Goal: Information Seeking & Learning: Learn about a topic

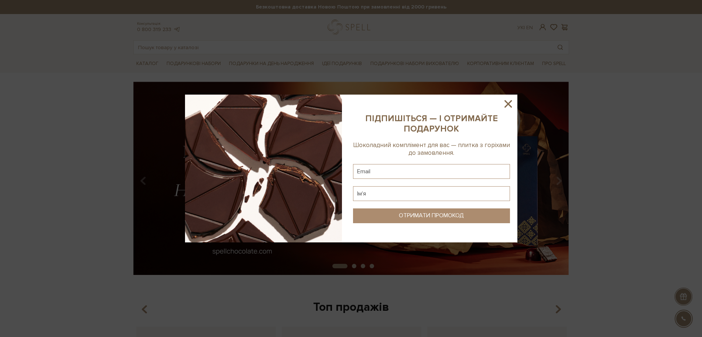
click at [507, 106] on icon at bounding box center [508, 104] width 13 height 13
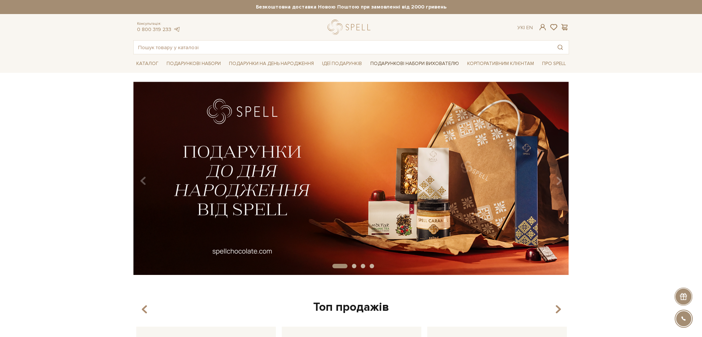
click at [415, 62] on link "Подарункові набори вихователю" at bounding box center [415, 63] width 95 height 13
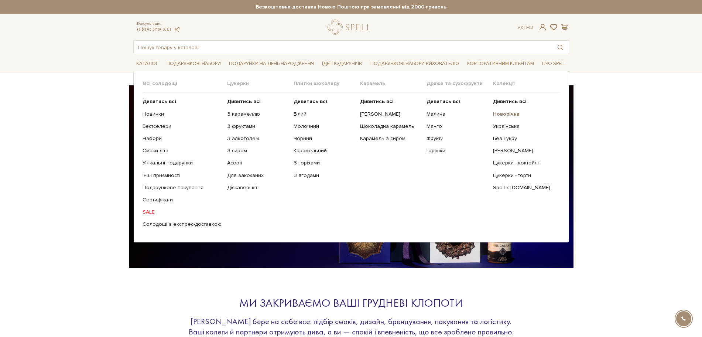
click at [505, 113] on b "Новорічна" at bounding box center [506, 114] width 27 height 6
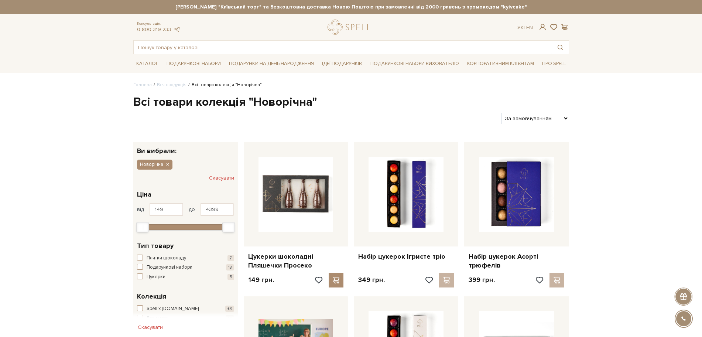
click at [544, 123] on select "За замовчуванням За Ціною (зростання) За Ціною (зменшення) Новинки За популярні…" at bounding box center [535, 118] width 68 height 11
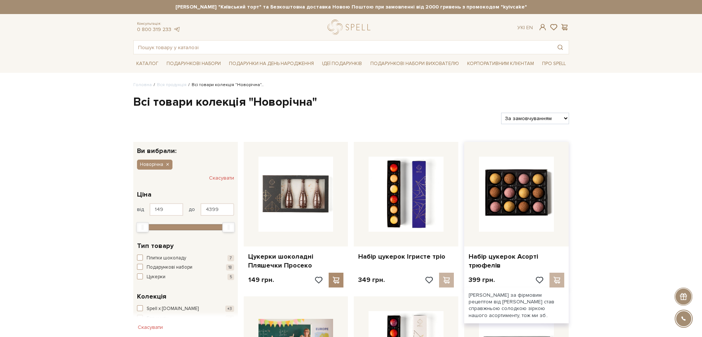
select select "https://spellchocolate.com/our-productions/novorichna?sort=p.price&order=ASC"
click at [501, 113] on select "За замовчуванням За Ціною (зростання) За Ціною (зменшення) Новинки За популярні…" at bounding box center [535, 118] width 68 height 11
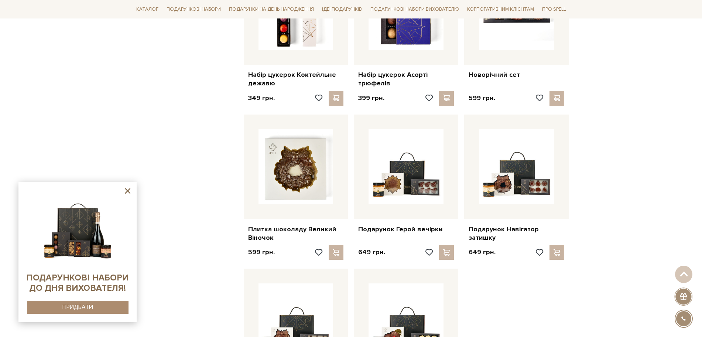
scroll to position [647, 0]
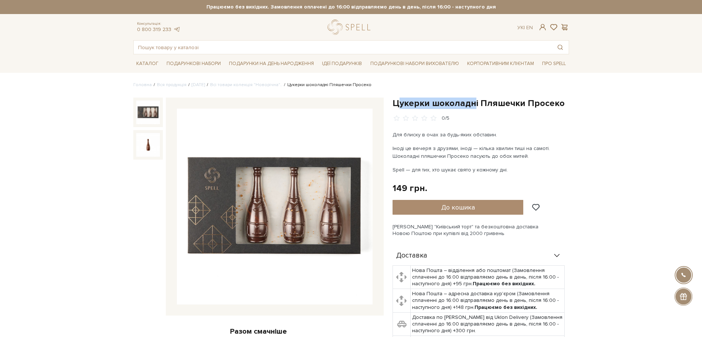
drag, startPoint x: 409, startPoint y: 95, endPoint x: 480, endPoint y: 98, distance: 70.3
click at [480, 98] on h1 "Цукерки шоколадні Пляшечки Просеко" at bounding box center [481, 103] width 177 height 11
drag, startPoint x: 394, startPoint y: 102, endPoint x: 560, endPoint y: 104, distance: 165.9
click at [560, 104] on h1 "Цукерки шоколадні Пляшечки Просеко" at bounding box center [481, 103] width 177 height 11
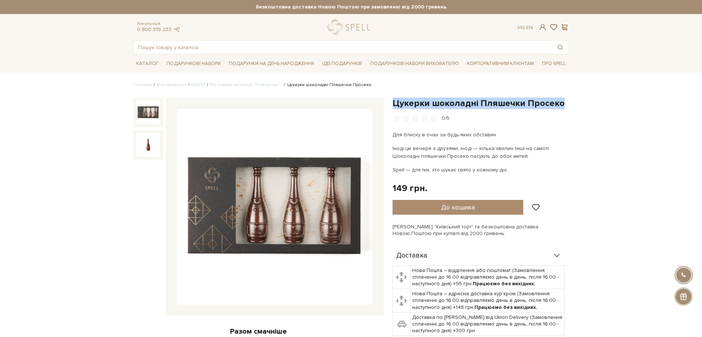
copy h1 "Цукерки шоколадні Пляшечки Просеко"
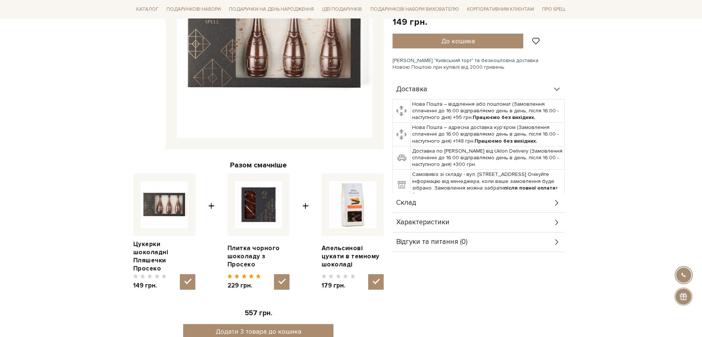
scroll to position [185, 0]
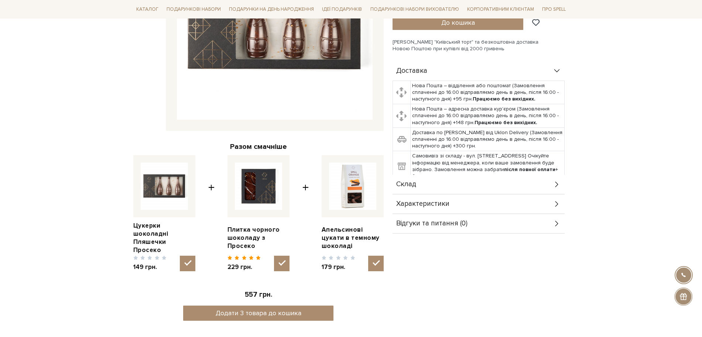
click at [412, 190] on div "Склад" at bounding box center [479, 184] width 172 height 19
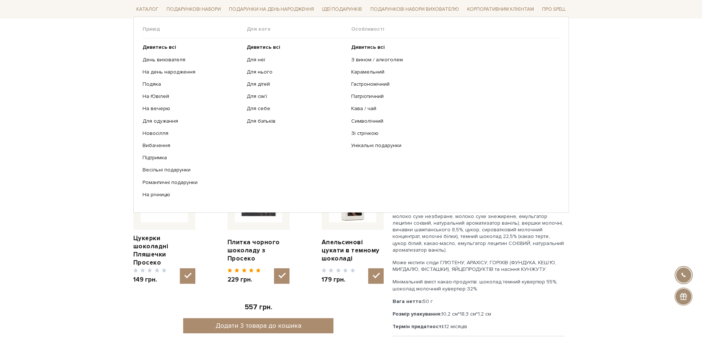
scroll to position [0, 0]
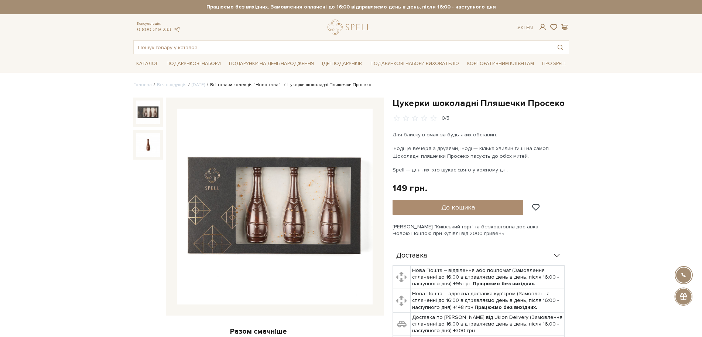
click at [268, 83] on link "Всі товари колекція "Новорічна".." at bounding box center [246, 85] width 72 height 6
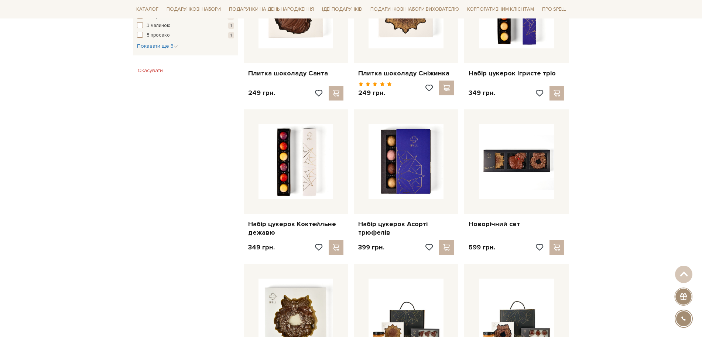
scroll to position [508, 0]
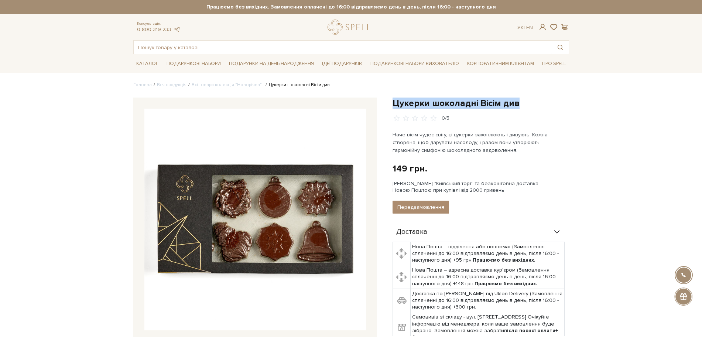
drag, startPoint x: 394, startPoint y: 104, endPoint x: 523, endPoint y: 103, distance: 129.7
click at [523, 103] on h1 "Цукерки шоколадні Вісім див" at bounding box center [481, 103] width 177 height 11
copy h1 "Цукерки шоколадні Вісім див"
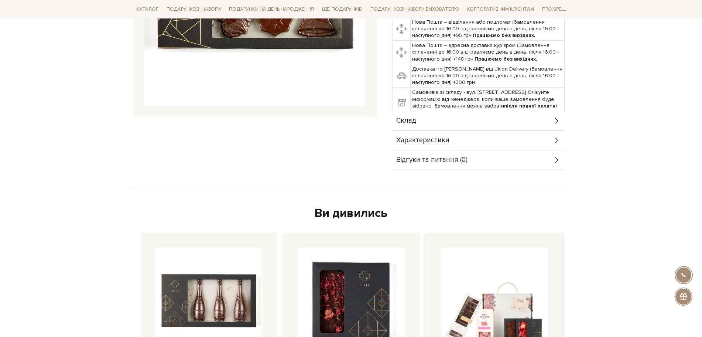
scroll to position [231, 0]
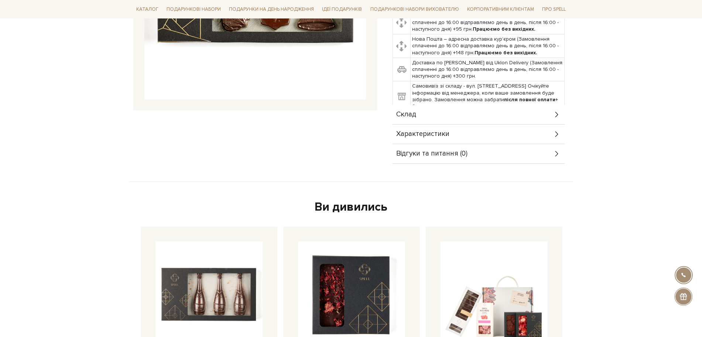
click at [430, 119] on div "Склад" at bounding box center [479, 114] width 172 height 19
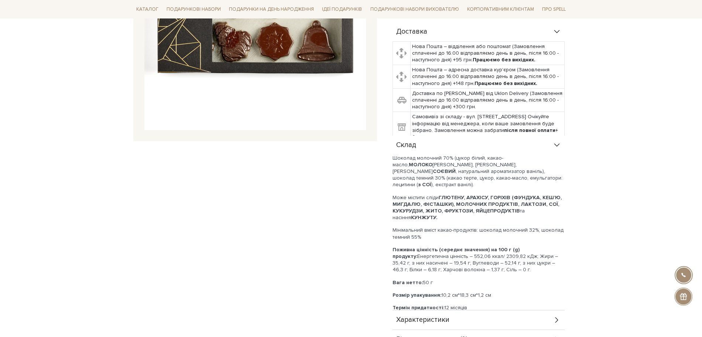
scroll to position [185, 0]
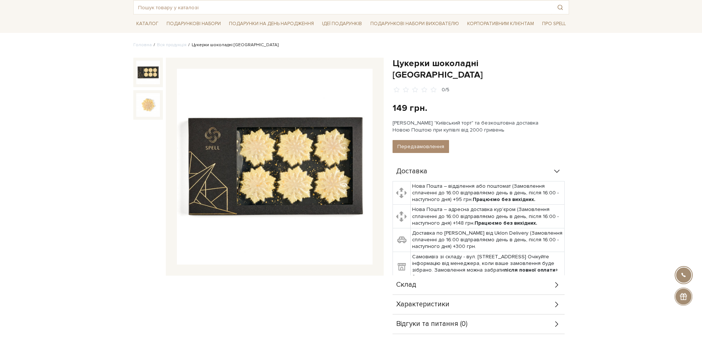
scroll to position [139, 0]
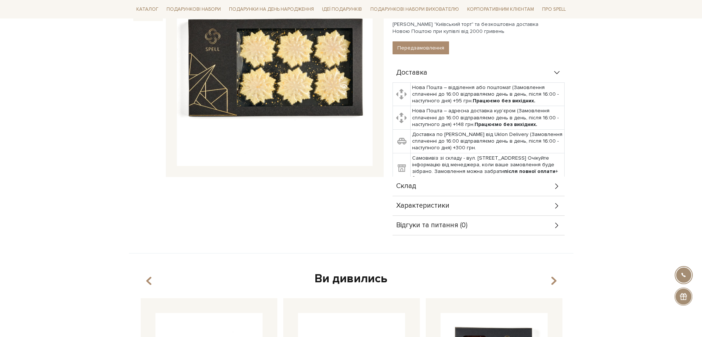
click at [420, 177] on div "Склад" at bounding box center [479, 186] width 172 height 19
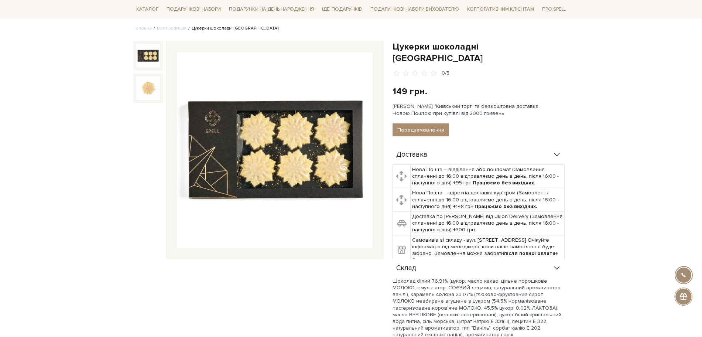
scroll to position [46, 0]
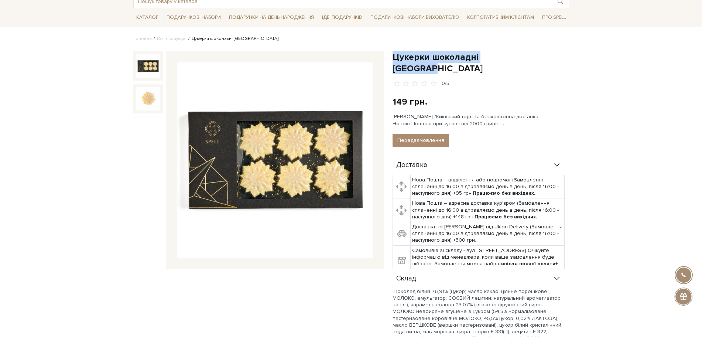
drag, startPoint x: 392, startPoint y: 52, endPoint x: 519, endPoint y: 60, distance: 127.3
click at [519, 60] on div "Цукерки шоколадні [GEOGRAPHIC_DATA] 0/5 149 грн. Оплата частинами: Немає в наяв…" at bounding box center [480, 277] width 185 height 452
copy h1 "Цукерки шоколадні [GEOGRAPHIC_DATA]"
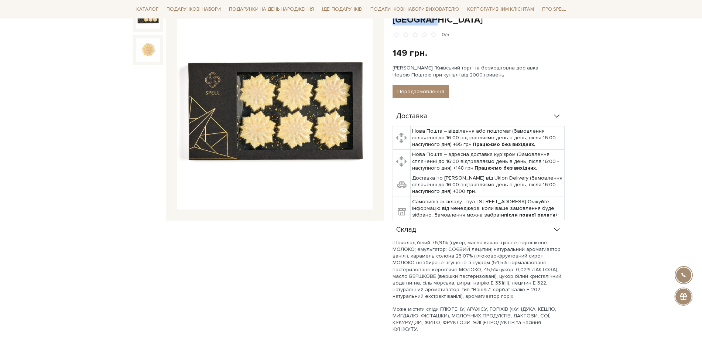
scroll to position [185, 0]
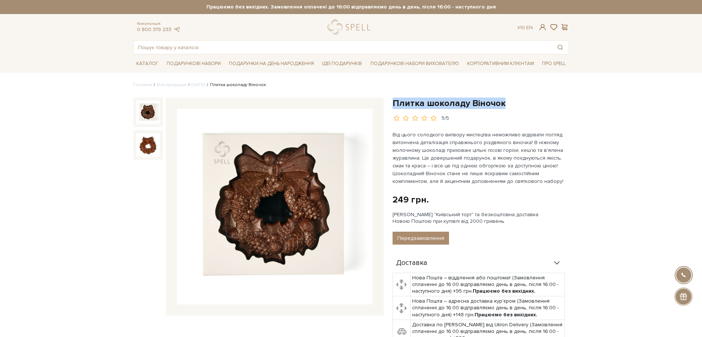
drag, startPoint x: 393, startPoint y: 102, endPoint x: 506, endPoint y: 102, distance: 113.1
click at [506, 102] on h1 "Плитка шоколаду Віночок" at bounding box center [481, 103] width 177 height 11
copy h1 "Плитка шоколаду Віночок"
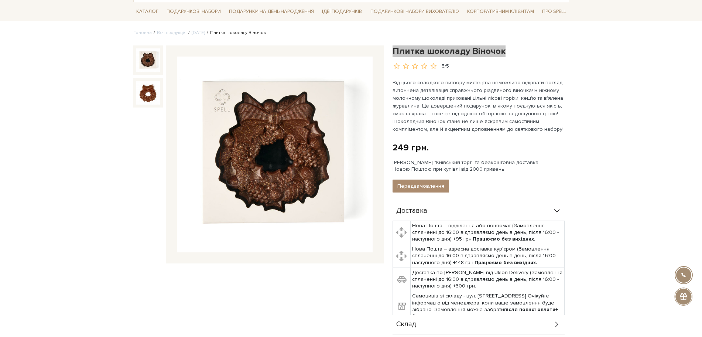
scroll to position [139, 0]
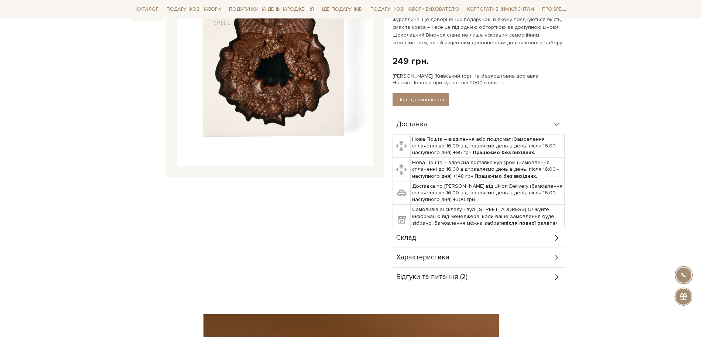
click at [447, 237] on div "Склад" at bounding box center [479, 237] width 172 height 19
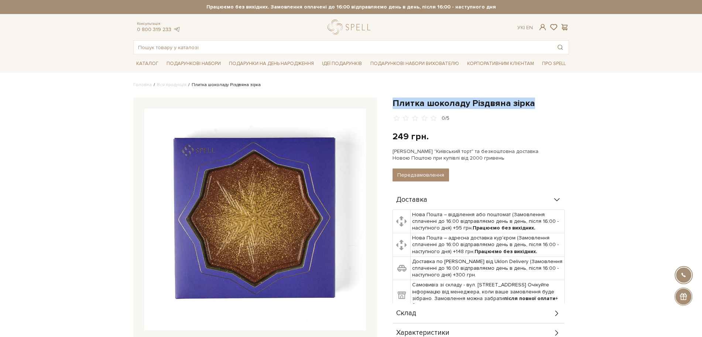
drag, startPoint x: 395, startPoint y: 103, endPoint x: 537, endPoint y: 99, distance: 142.0
click at [537, 99] on h1 "Плитка шоколаду Різдвяна зірка" at bounding box center [481, 103] width 177 height 11
copy h1 "Плитка шоколаду Різдвяна зірка"
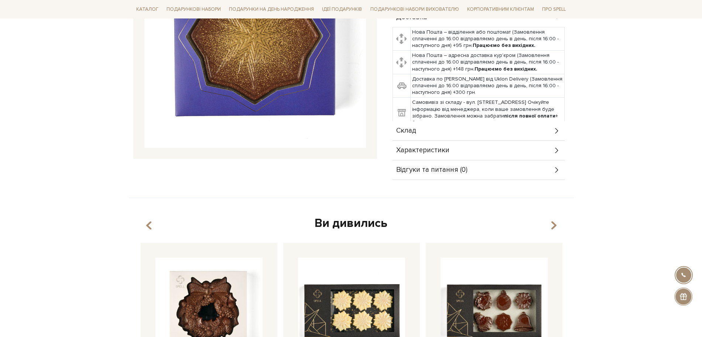
scroll to position [231, 0]
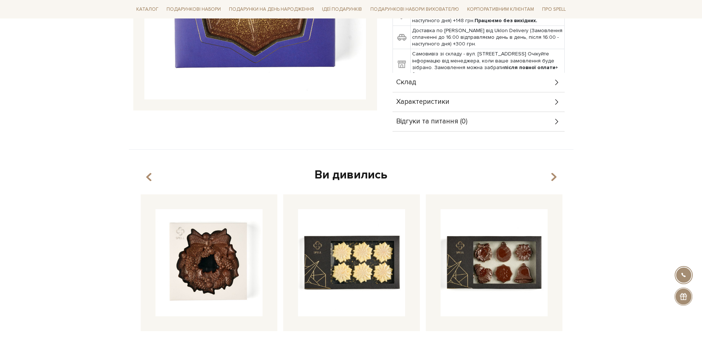
click at [421, 84] on div "Склад" at bounding box center [479, 82] width 172 height 19
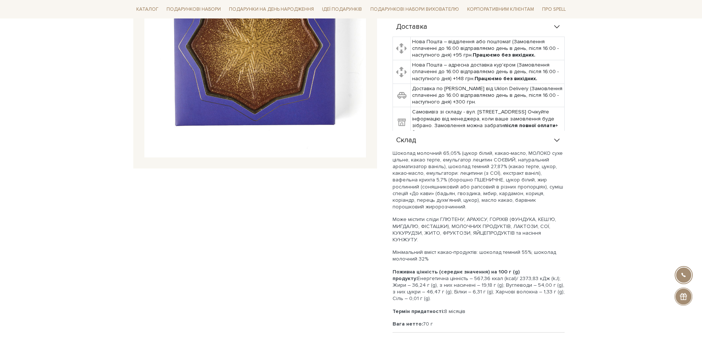
scroll to position [92, 0]
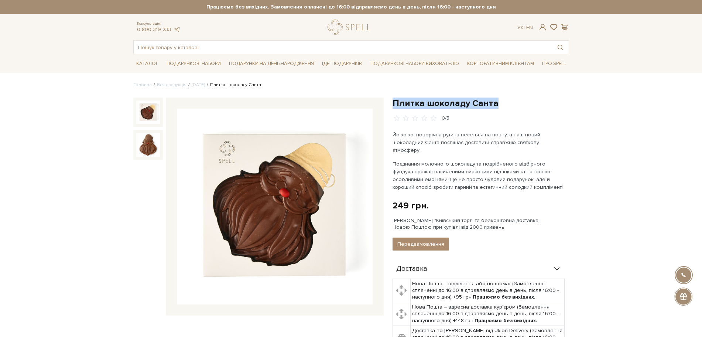
drag, startPoint x: 395, startPoint y: 100, endPoint x: 492, endPoint y: 99, distance: 97.6
click at [492, 99] on h1 "Плитка шоколаду Санта" at bounding box center [481, 103] width 177 height 11
copy h1 "Плитка шоколаду Санта"
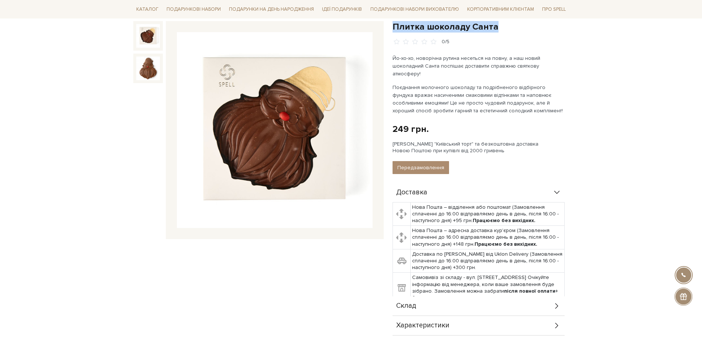
scroll to position [185, 0]
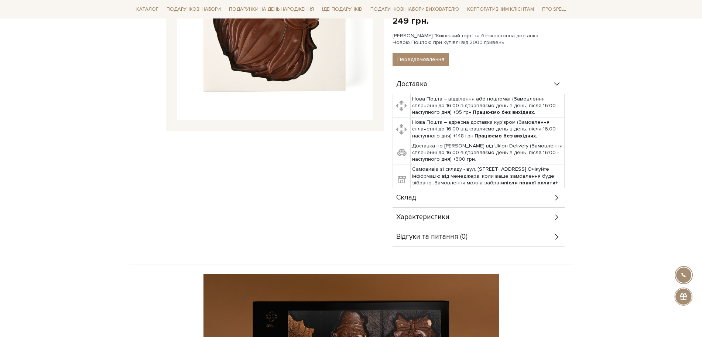
click at [435, 192] on div "Склад" at bounding box center [479, 197] width 172 height 19
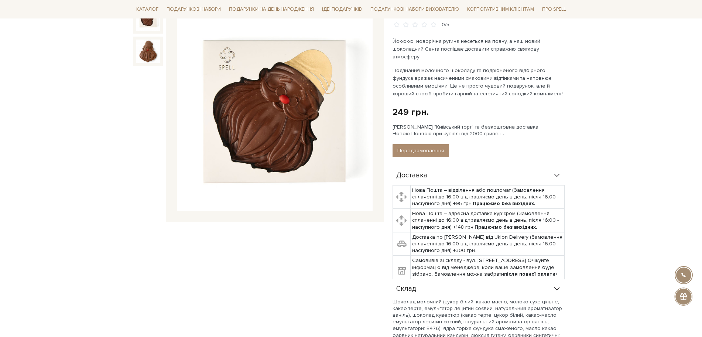
scroll to position [92, 0]
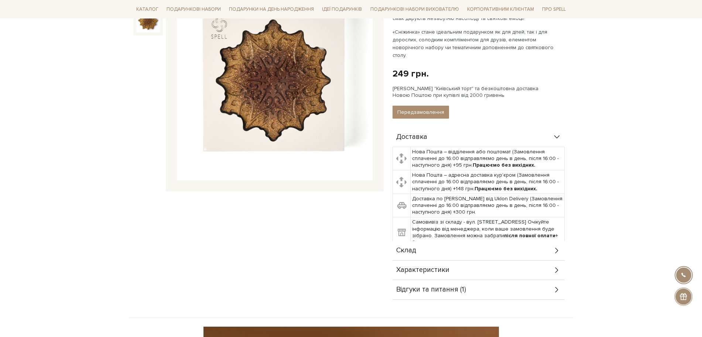
scroll to position [139, 0]
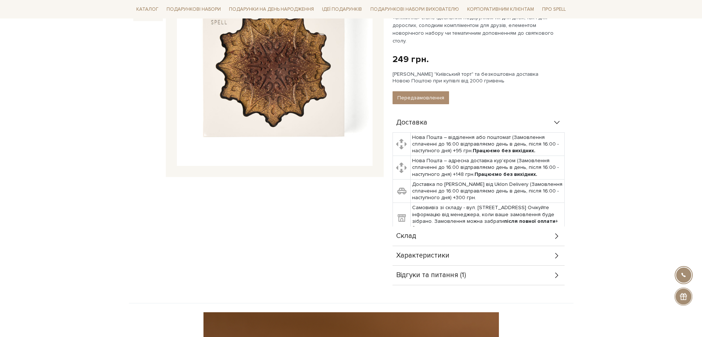
click at [442, 228] on div "Склад" at bounding box center [479, 236] width 172 height 19
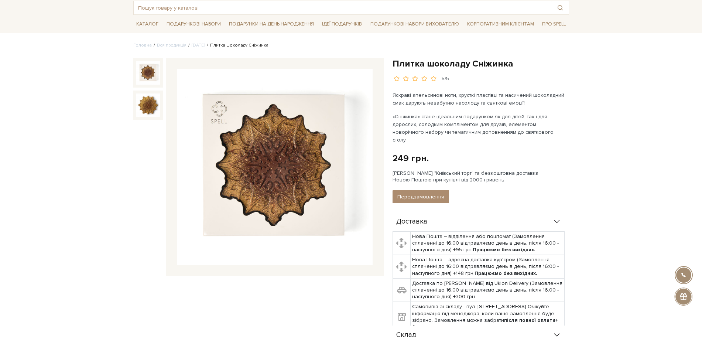
scroll to position [0, 0]
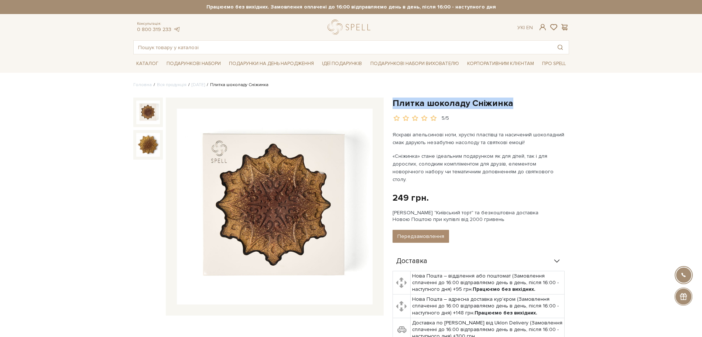
drag, startPoint x: 393, startPoint y: 102, endPoint x: 513, endPoint y: 105, distance: 120.1
click at [514, 104] on h1 "Плитка шоколаду Сніжинка" at bounding box center [481, 103] width 177 height 11
copy h1 "Плитка шоколаду Сніжинка"
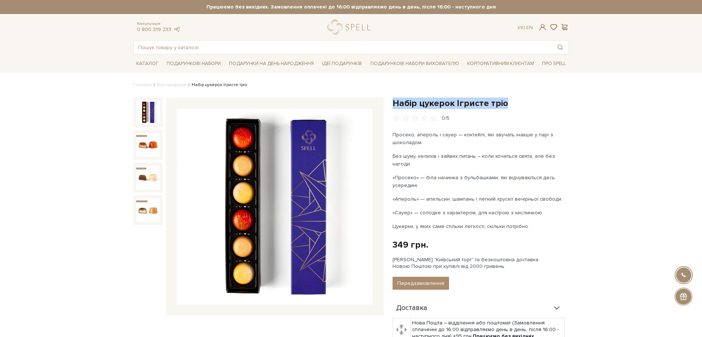
drag, startPoint x: 391, startPoint y: 102, endPoint x: 509, endPoint y: 102, distance: 117.9
click at [509, 102] on div "Набір цукерок Ігристе тріо 0/5 Просеко, апероль і сауер — коктейлі, які звучать…" at bounding box center [480, 284] width 185 height 373
copy h1 "Набір цукерок Ігристе тріо"
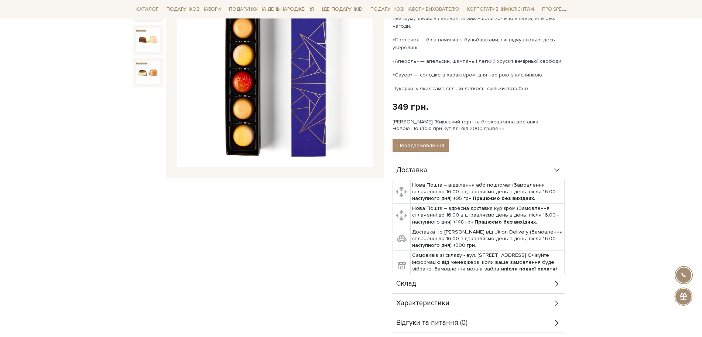
scroll to position [139, 0]
click at [432, 275] on div "Склад" at bounding box center [479, 282] width 172 height 19
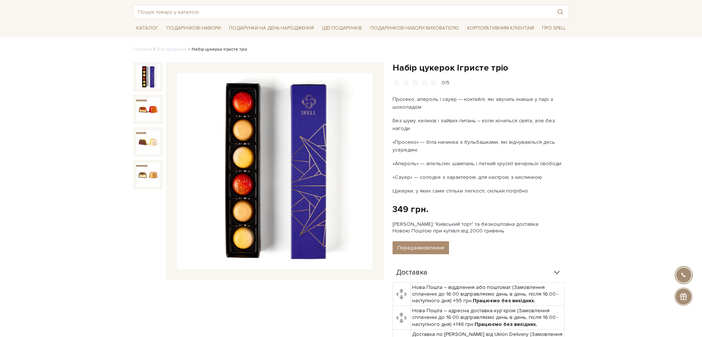
scroll to position [0, 0]
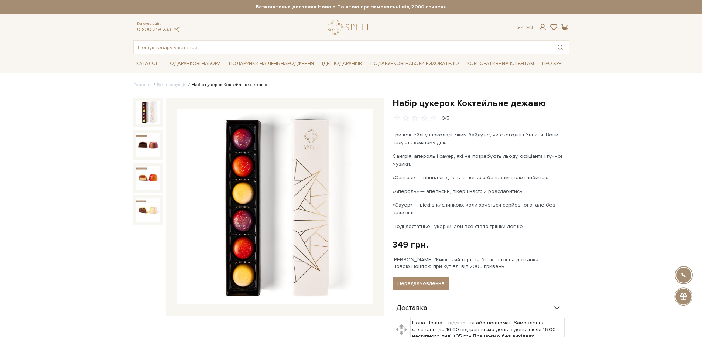
drag, startPoint x: 182, startPoint y: 212, endPoint x: 67, endPoint y: 296, distance: 143.1
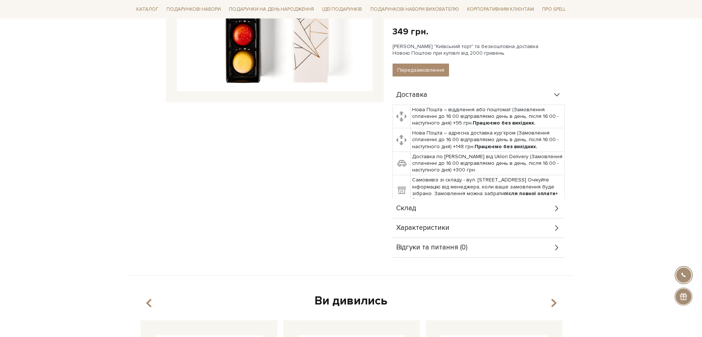
scroll to position [231, 0]
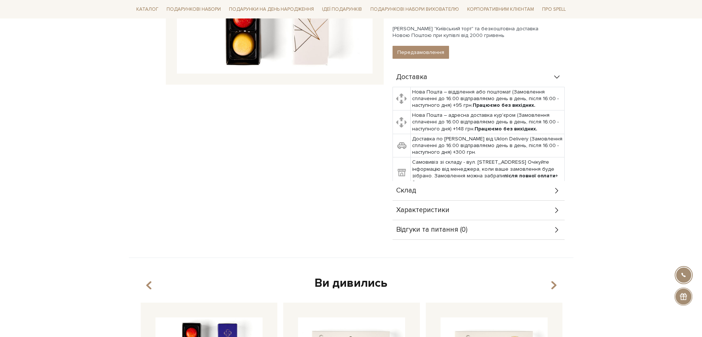
click at [418, 191] on div "Склад" at bounding box center [479, 190] width 172 height 19
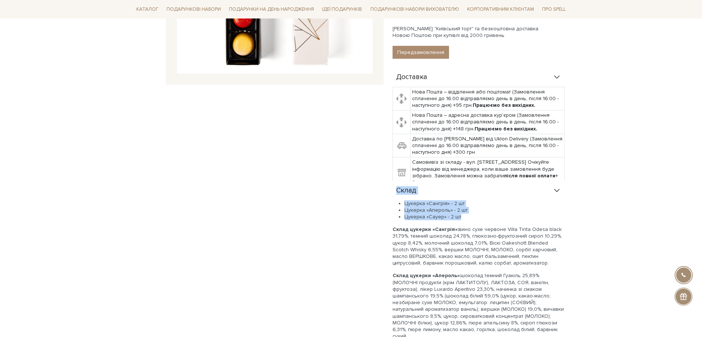
drag, startPoint x: 467, startPoint y: 217, endPoint x: 391, endPoint y: 188, distance: 82.0
click at [391, 188] on div "Набір цукерок Коктейльне дежавю 0/5 Три коктейлі у шоколаді, яким байдуже, чи с…" at bounding box center [480, 197] width 185 height 661
copy div "Склад Цукерка «Сангрія» - 2 шт Цукерка «Апероль» - 2 шт Цукерка «Сауер» - 2 шт"
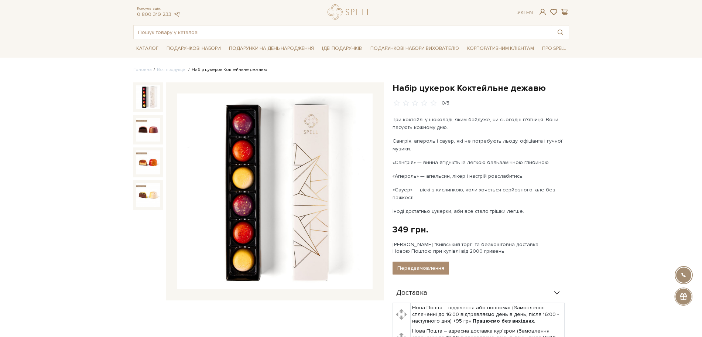
scroll to position [0, 0]
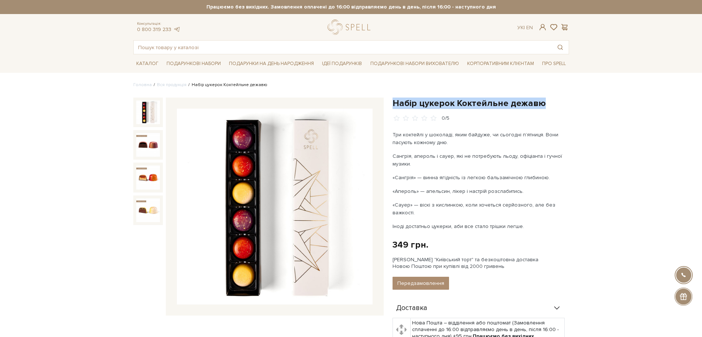
drag, startPoint x: 394, startPoint y: 102, endPoint x: 559, endPoint y: 97, distance: 164.9
copy h1 "Набір цукерок Коктейльне дежавю"
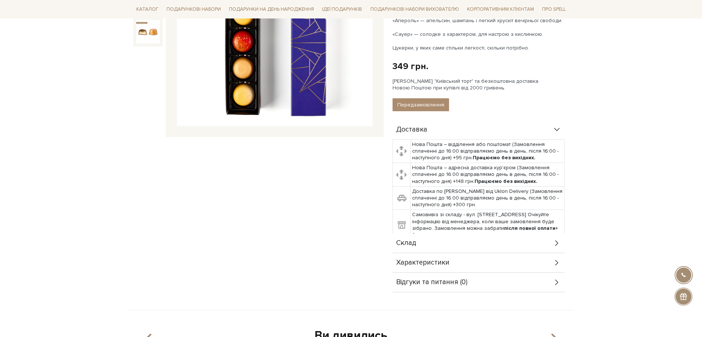
scroll to position [277, 0]
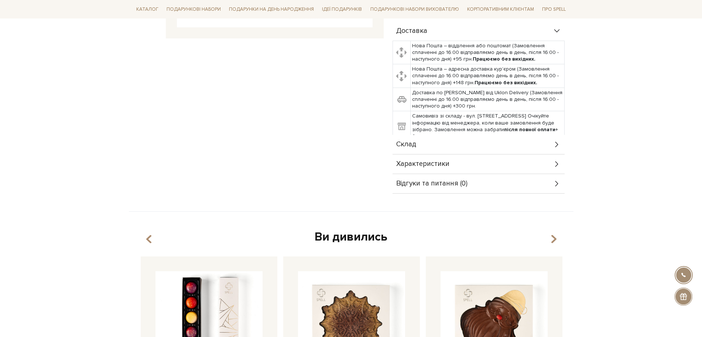
click at [405, 141] on span "Склад" at bounding box center [406, 144] width 20 height 7
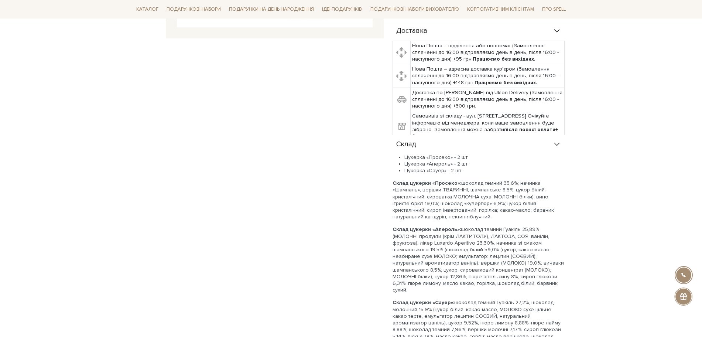
click at [462, 173] on li "Цукерка «Сауер» - 2 шт" at bounding box center [485, 170] width 160 height 7
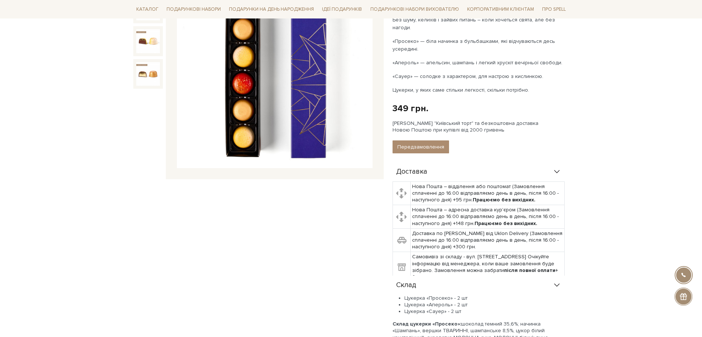
scroll to position [185, 0]
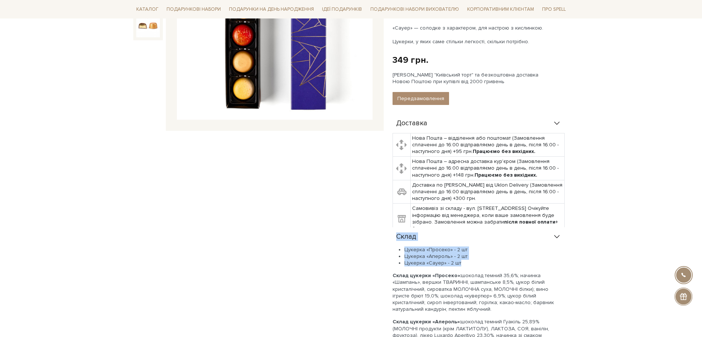
drag, startPoint x: 467, startPoint y: 262, endPoint x: 392, endPoint y: 244, distance: 77.2
click at [392, 244] on div "Набір цукерок Ігристе тріо 0/5 Просеко, апероль і сауер — коктейлі, які звучать…" at bounding box center [480, 240] width 185 height 655
copy div "Склад Цукерка «Просеко» - 2 шт Цукерка «Апероль» - 2 шт Цукерка «Сауер» - 2 шт"
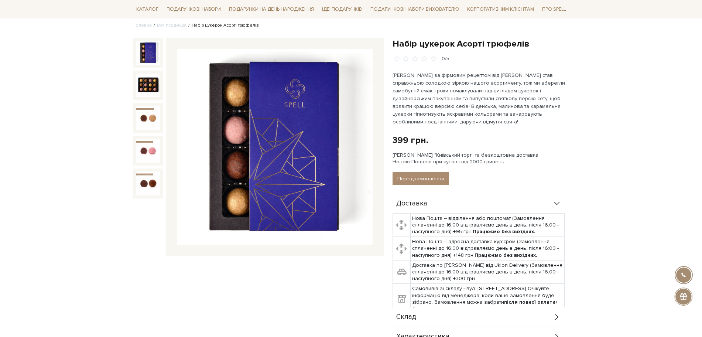
scroll to position [139, 0]
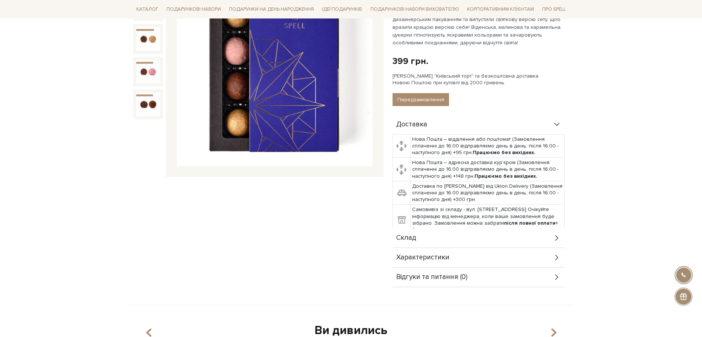
click at [410, 237] on span "Склад" at bounding box center [406, 238] width 20 height 7
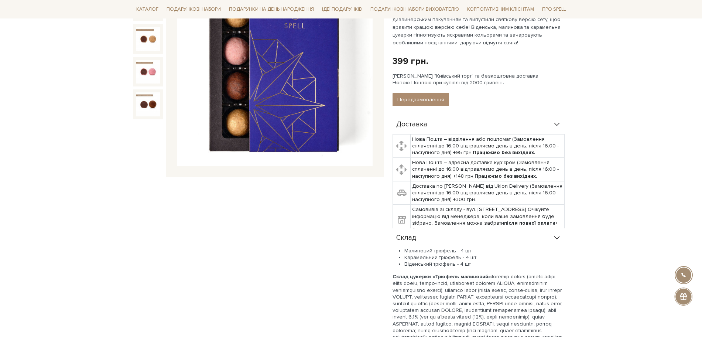
scroll to position [231, 0]
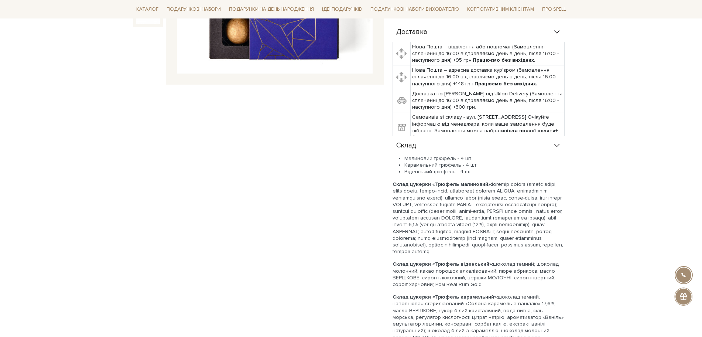
drag, startPoint x: 478, startPoint y: 170, endPoint x: 395, endPoint y: 144, distance: 87.2
click at [395, 144] on div "Склад Малиновий трюфель - 4 шт Карамельний трюфель - 4 шт Віденський трюфель - …" at bounding box center [479, 286] width 172 height 301
copy div "Склад Малиновий трюфель - 4 шт Карамельний трюфель - 4 шт Віденський трюфель - …"
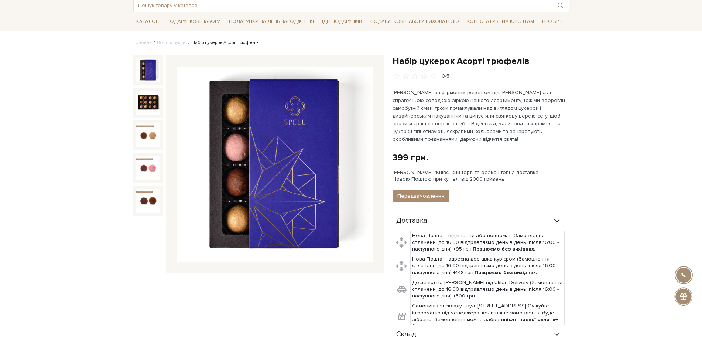
scroll to position [0, 0]
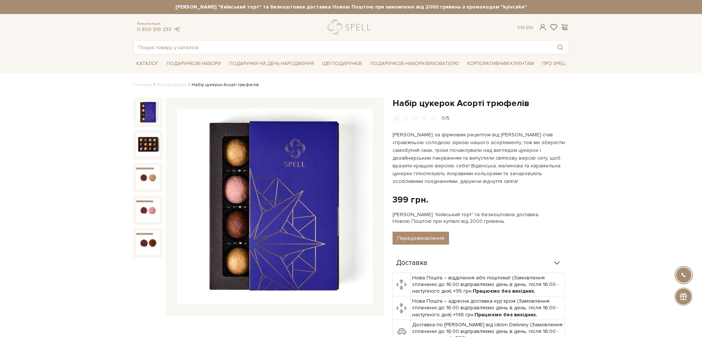
drag, startPoint x: 389, startPoint y: 99, endPoint x: 394, endPoint y: 101, distance: 4.6
drag, startPoint x: 394, startPoint y: 103, endPoint x: 531, endPoint y: 96, distance: 136.9
copy h1 "Набір цукерок Асорті трюфелів"
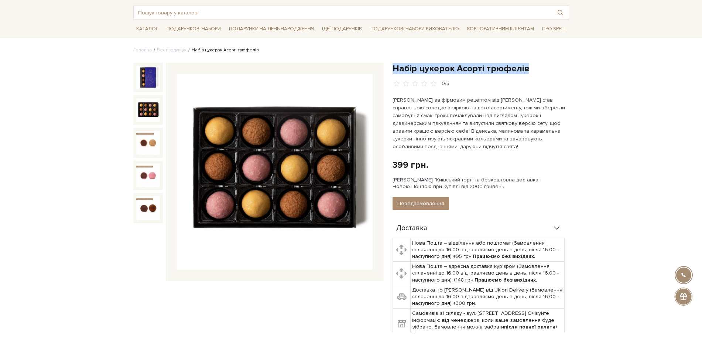
scroll to position [139, 0]
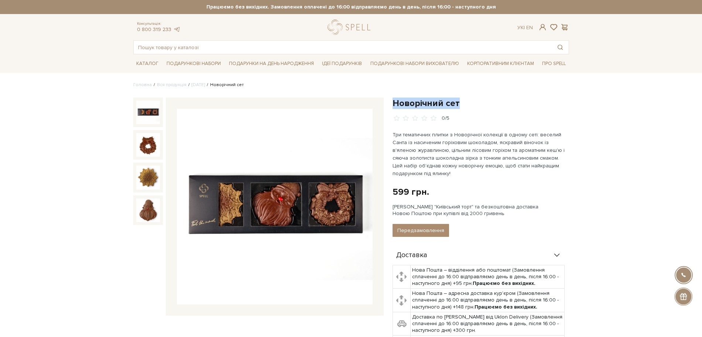
drag, startPoint x: 393, startPoint y: 103, endPoint x: 460, endPoint y: 102, distance: 66.9
click at [460, 102] on h1 "Новорічний сет" at bounding box center [481, 103] width 177 height 11
copy h1 "Новорічний сет"
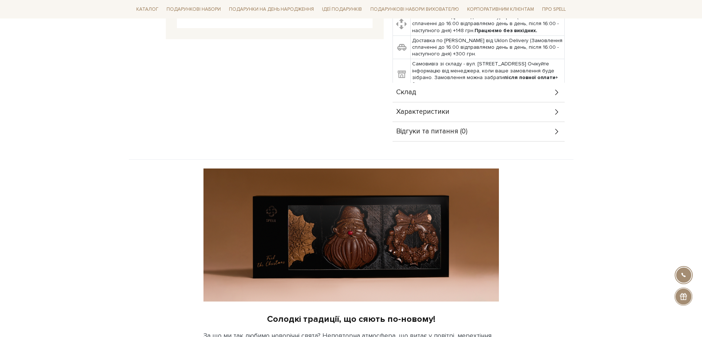
scroll to position [277, 0]
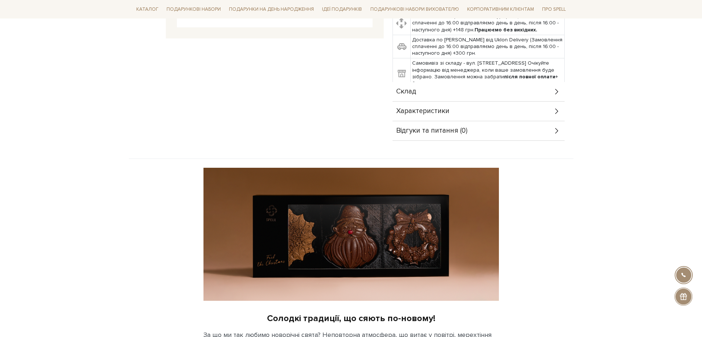
click at [402, 91] on span "Склад" at bounding box center [406, 91] width 20 height 7
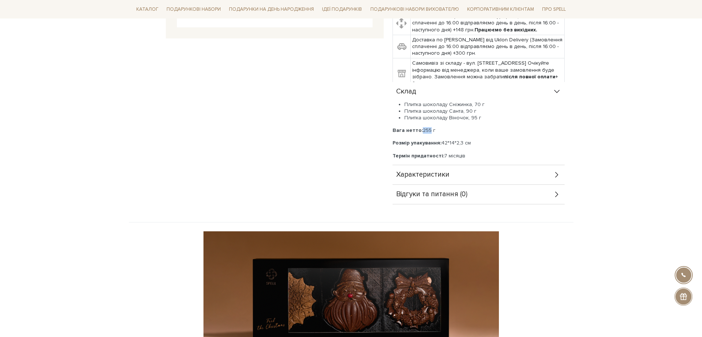
drag, startPoint x: 422, startPoint y: 131, endPoint x: 429, endPoint y: 131, distance: 7.8
click at [429, 131] on p "Вага нетто: 255 г" at bounding box center [479, 130] width 172 height 7
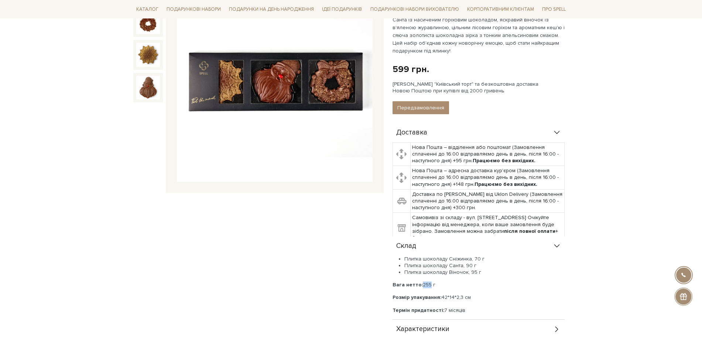
scroll to position [139, 0]
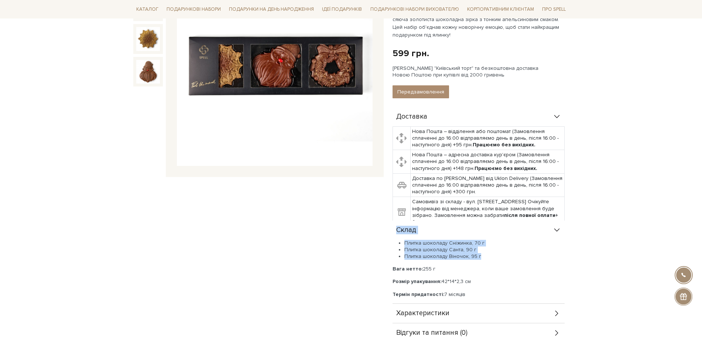
drag, startPoint x: 471, startPoint y: 254, endPoint x: 397, endPoint y: 225, distance: 79.6
click at [397, 225] on div "Склад Плитка шоколаду Сніжинка, 70 г Плитка шоколаду Санта, 90 г Плитка шоколад…" at bounding box center [479, 262] width 172 height 83
copy div "Склад Плитка шоколаду Сніжинка, 70 г Плитка шоколаду Санта, 90 г Плитка шоколад…"
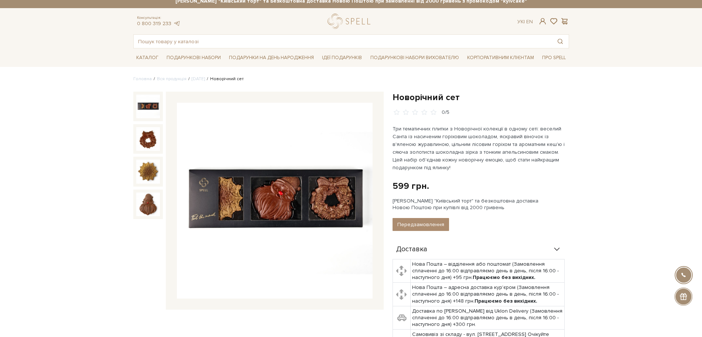
scroll to position [0, 0]
